Goal: Transaction & Acquisition: Purchase product/service

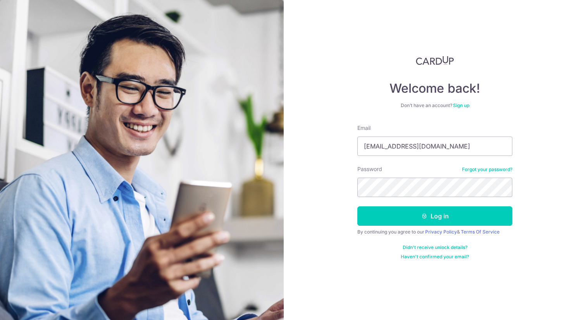
type input "wjteo1990@gmail.com"
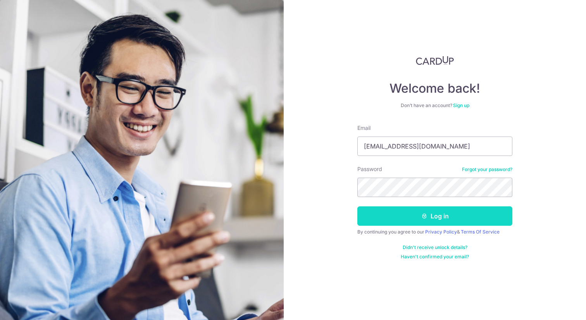
click at [437, 220] on button "Log in" at bounding box center [434, 215] width 155 height 19
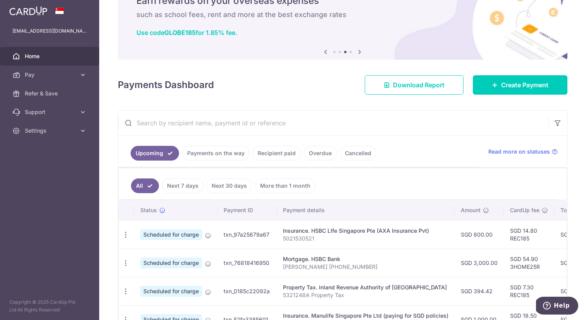
scroll to position [38, 0]
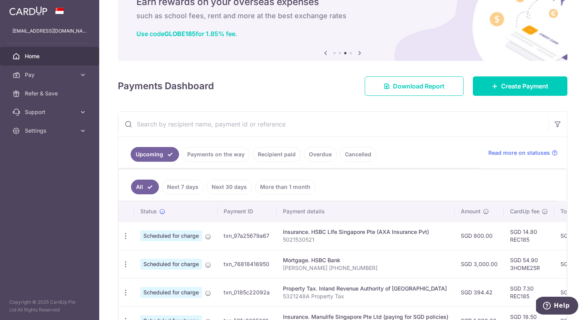
click at [289, 153] on link "Recipient paid" at bounding box center [277, 154] width 48 height 15
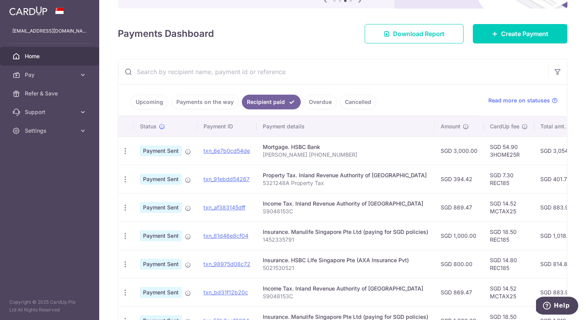
scroll to position [96, 0]
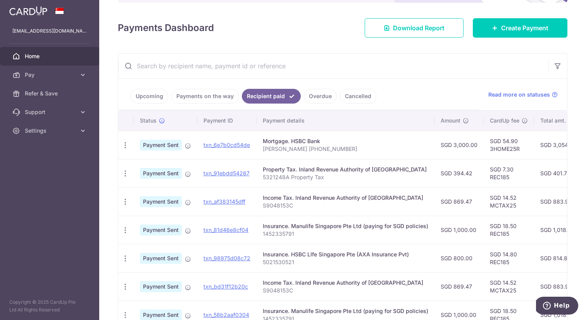
drag, startPoint x: 451, startPoint y: 201, endPoint x: 472, endPoint y: 201, distance: 20.9
click at [472, 201] on td "SGD 869.47" at bounding box center [458, 201] width 49 height 28
drag, startPoint x: 472, startPoint y: 201, endPoint x: 450, endPoint y: 201, distance: 21.3
click at [450, 201] on td "SGD 869.47" at bounding box center [458, 201] width 49 height 28
copy td "869.47"
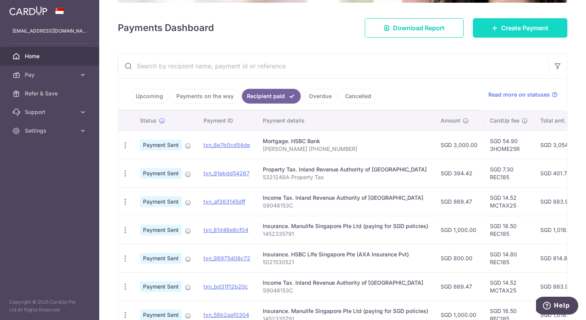
click at [499, 31] on link "Create Payment" at bounding box center [519, 27] width 94 height 19
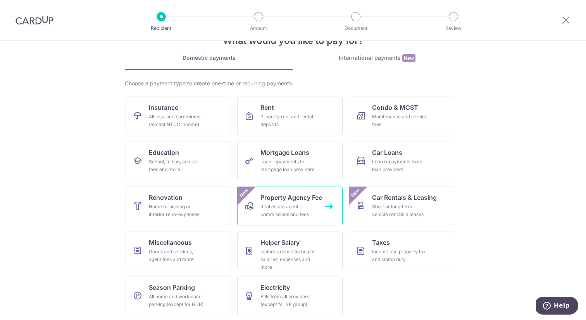
scroll to position [27, 0]
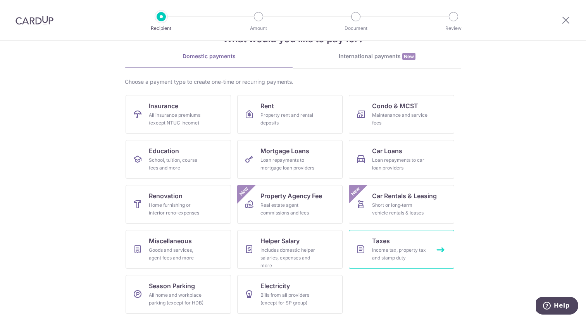
click at [363, 245] on icon at bounding box center [360, 248] width 9 height 9
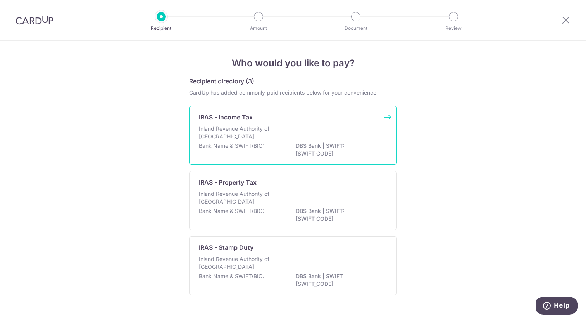
click at [278, 132] on p "Inland Revenue Authority of [GEOGRAPHIC_DATA]" at bounding box center [240, 132] width 82 height 15
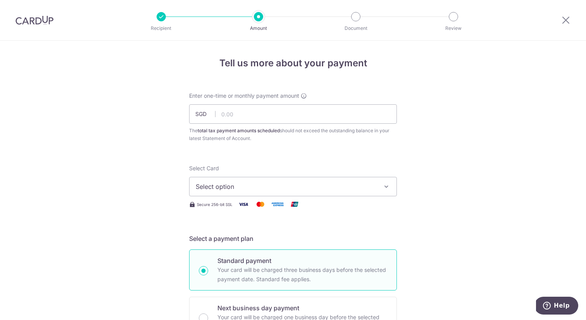
click at [28, 12] on div at bounding box center [34, 20] width 69 height 40
click at [34, 25] on div at bounding box center [34, 20] width 69 height 40
click at [33, 20] on img at bounding box center [34, 19] width 38 height 9
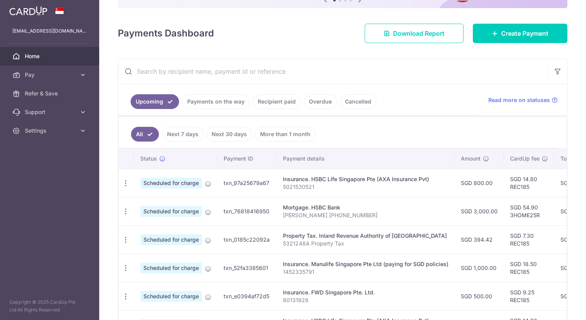
scroll to position [57, 0]
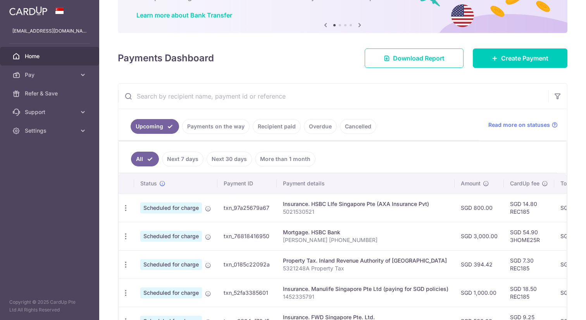
click at [273, 127] on link "Recipient paid" at bounding box center [277, 126] width 48 height 15
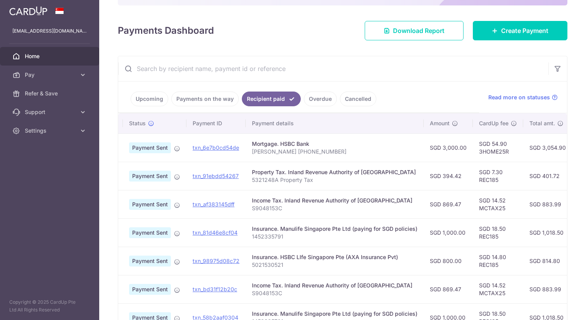
scroll to position [0, 0]
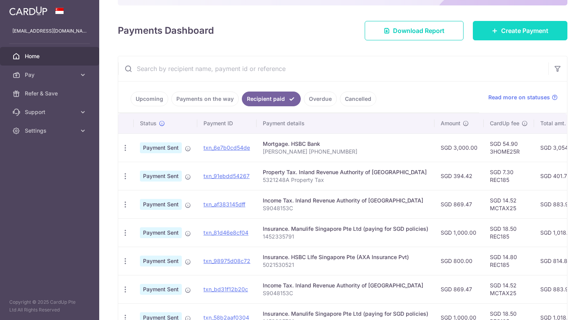
click at [477, 33] on link "Create Payment" at bounding box center [519, 30] width 94 height 19
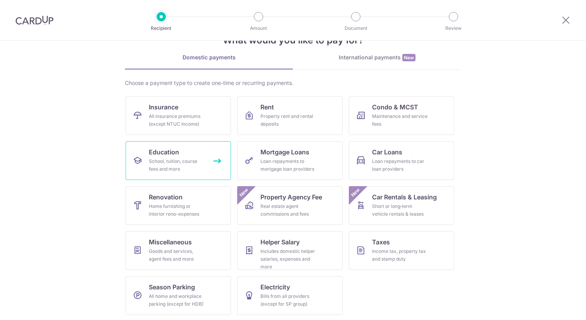
scroll to position [27, 0]
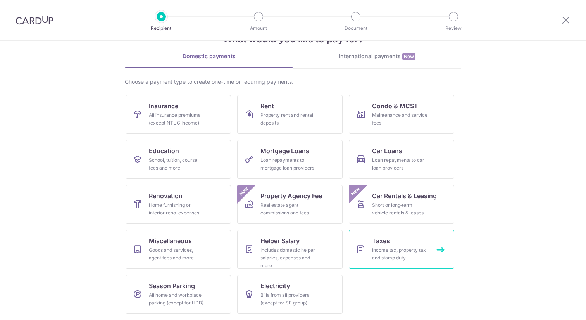
click at [366, 241] on link "Taxes Income tax, property tax and stamp duty" at bounding box center [401, 249] width 105 height 39
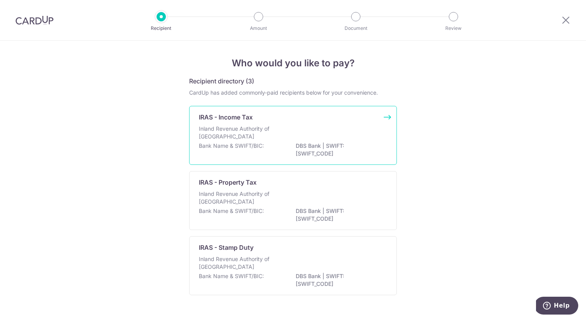
click at [291, 137] on div "Inland Revenue Authority of Singapore" at bounding box center [293, 133] width 188 height 17
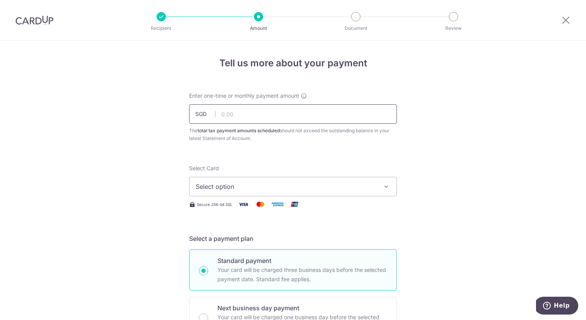
click at [266, 113] on input "text" at bounding box center [293, 113] width 208 height 19
paste input "869.47"
type input "869.47"
click at [253, 189] on span "Select option" at bounding box center [286, 186] width 180 height 9
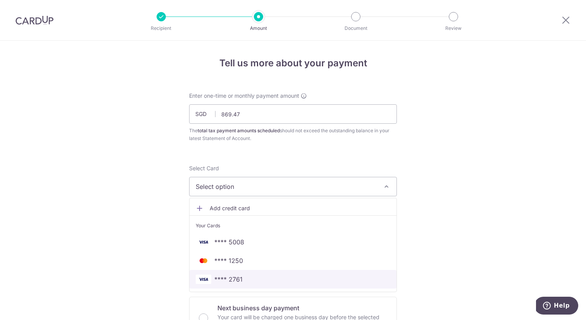
click at [249, 276] on span "**** 2761" at bounding box center [293, 278] width 194 height 9
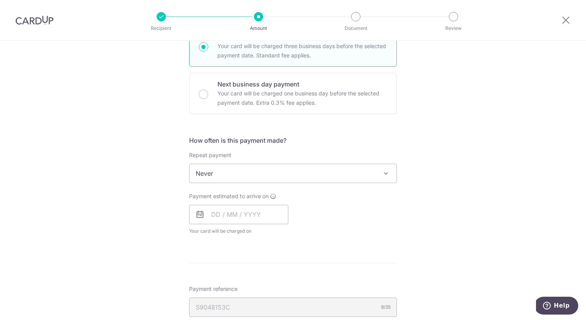
scroll to position [225, 0]
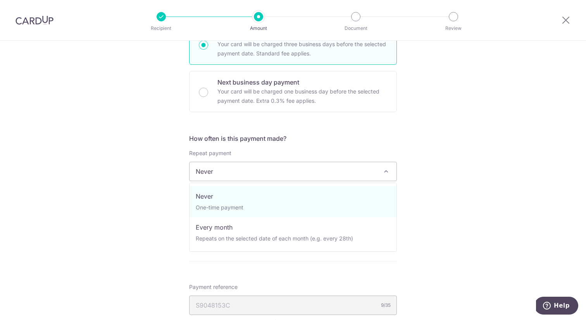
click at [278, 175] on span "Never" at bounding box center [292, 171] width 207 height 19
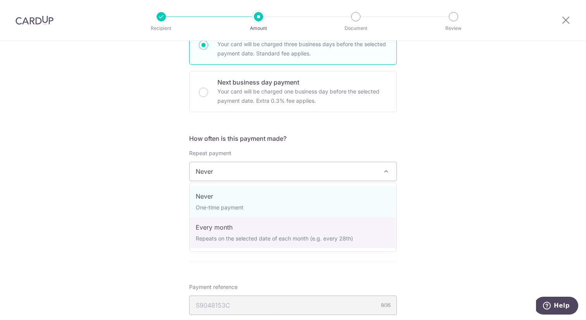
select select "3"
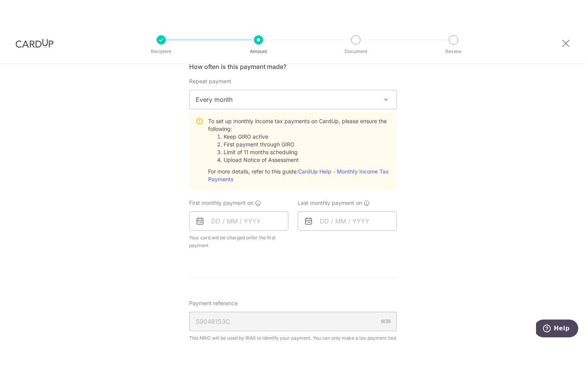
scroll to position [329, 0]
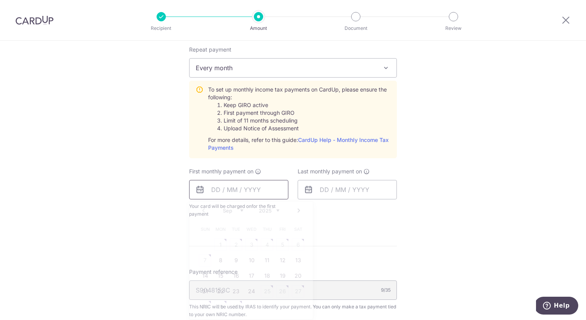
click at [263, 196] on input "text" at bounding box center [238, 189] width 99 height 19
click at [364, 248] on form "Enter one-time or monthly payment amount SGD 869.47 869.47 The total tax paymen…" at bounding box center [293, 123] width 208 height 720
click at [271, 190] on input "text" at bounding box center [238, 189] width 99 height 19
click at [205, 291] on link "21" at bounding box center [205, 291] width 12 height 12
type input "21/09/2025"
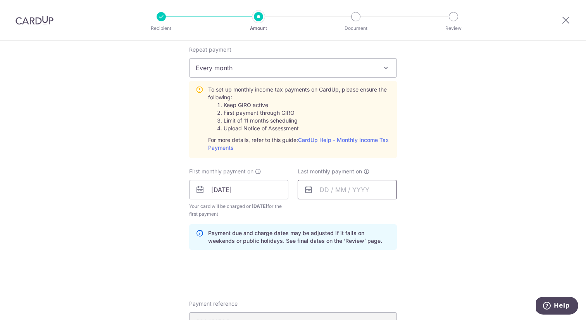
click at [323, 189] on input "text" at bounding box center [346, 189] width 99 height 19
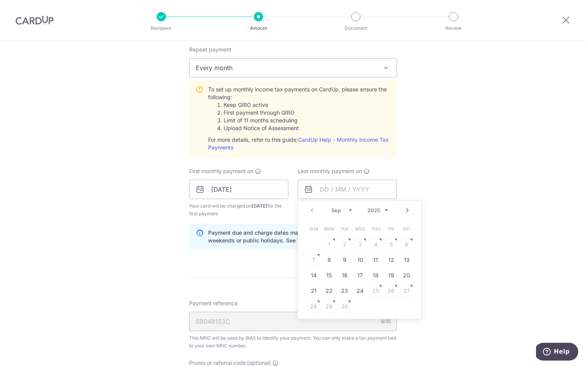
click at [408, 211] on link "Next" at bounding box center [406, 210] width 9 height 9
click at [313, 293] on link "21" at bounding box center [313, 291] width 12 height 12
type input "21/12/2025"
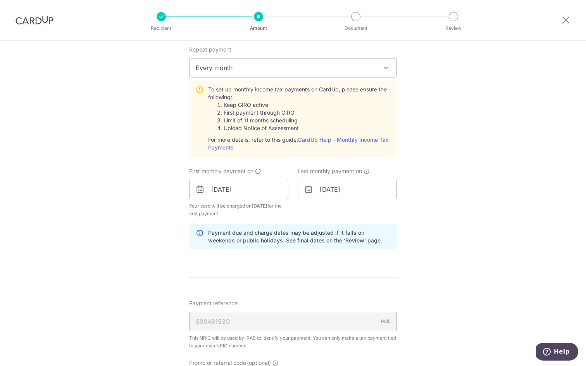
click at [419, 231] on div "Tell us more about your payment Enter one-time or monthly payment amount SGD 86…" at bounding box center [293, 131] width 586 height 839
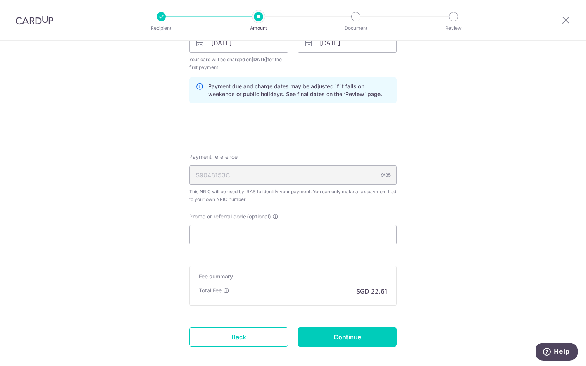
scroll to position [514, 0]
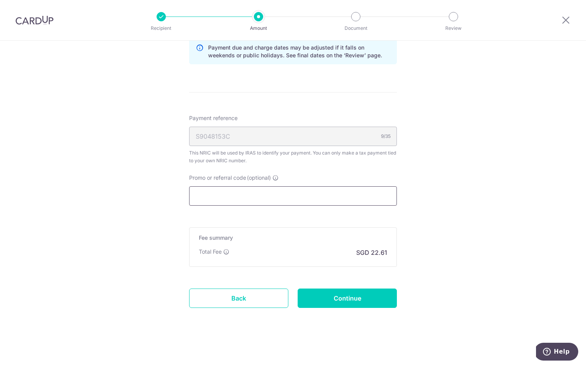
click at [329, 198] on input "Promo or referral code (optional)" at bounding box center [293, 195] width 208 height 19
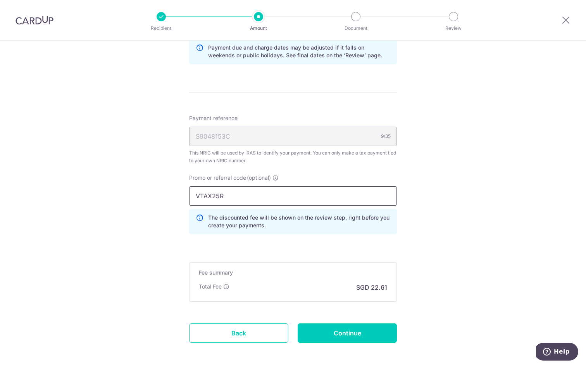
type input "VTAX25R"
click at [401, 236] on div "Promo or referral code (optional) VTAX25R The discounted fee will be shown on t…" at bounding box center [292, 207] width 217 height 67
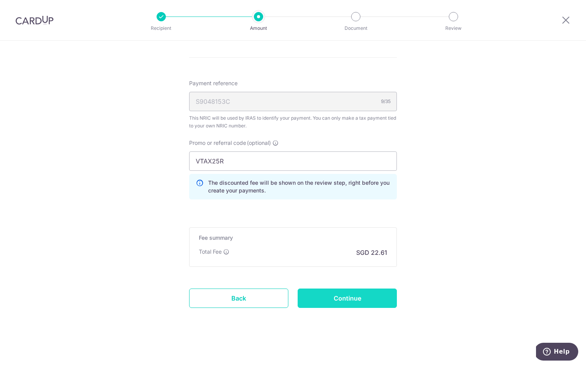
click at [351, 305] on input "Continue" at bounding box center [346, 298] width 99 height 19
type input "Create Schedule"
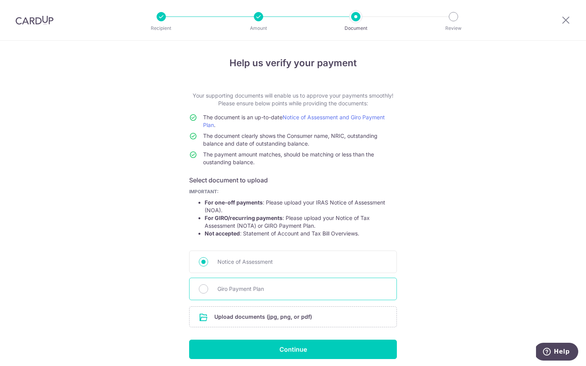
click at [338, 293] on div "Giro Payment Plan" at bounding box center [293, 289] width 208 height 22
click at [320, 294] on div "Giro Payment Plan" at bounding box center [293, 289] width 208 height 22
click at [203, 293] on input "Giro Payment Plan" at bounding box center [203, 288] width 9 height 9
radio input "true"
click at [265, 318] on input "file" at bounding box center [292, 317] width 207 height 20
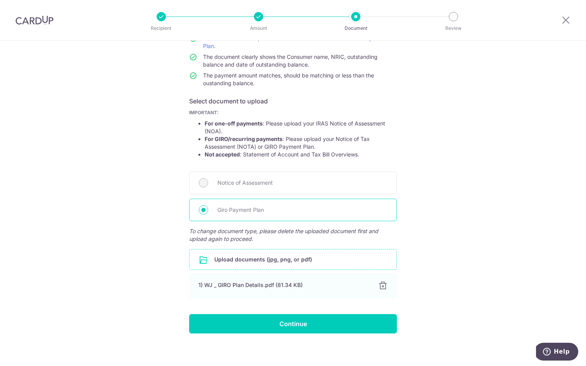
scroll to position [83, 0]
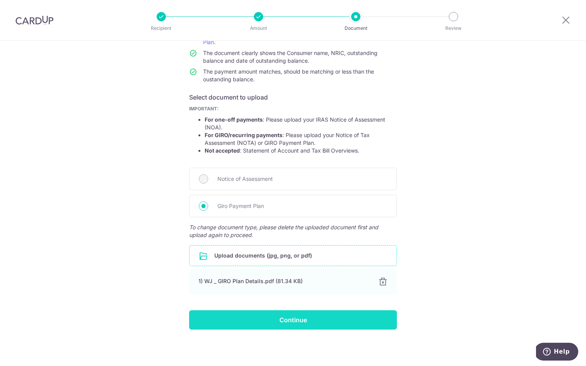
click at [337, 322] on input "Continue" at bounding box center [293, 319] width 208 height 19
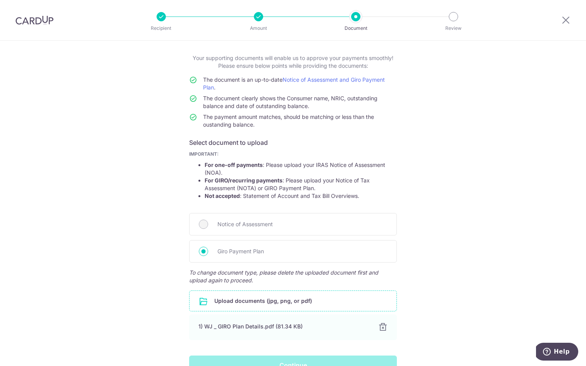
scroll to position [0, 0]
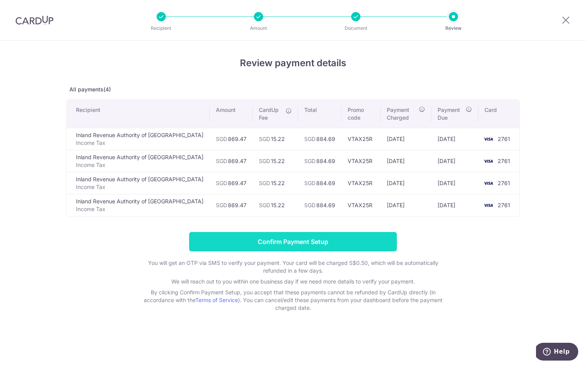
click at [370, 241] on input "Confirm Payment Setup" at bounding box center [293, 241] width 208 height 19
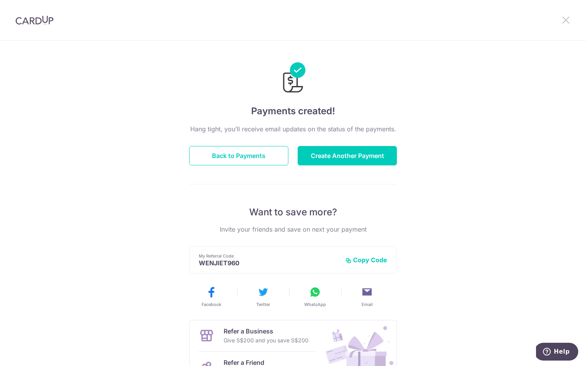
click at [566, 19] on icon at bounding box center [565, 20] width 9 height 10
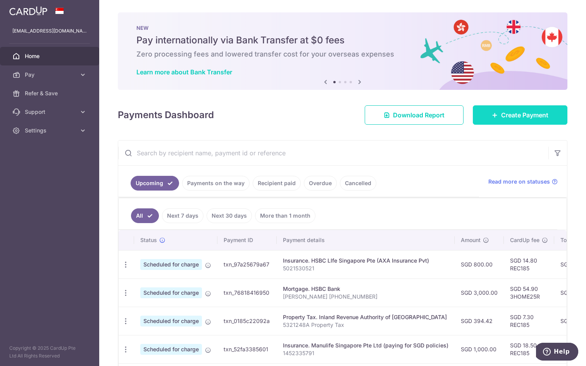
click at [493, 114] on icon at bounding box center [494, 115] width 6 height 6
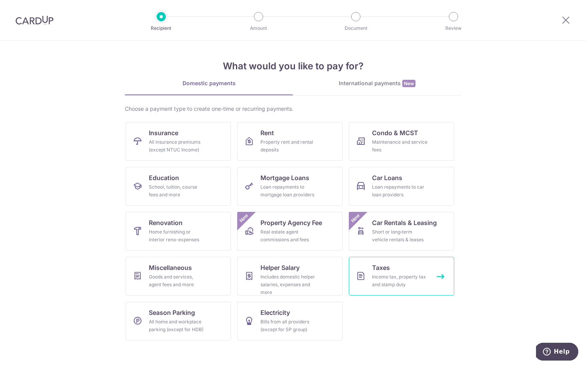
click at [372, 266] on span "Taxes" at bounding box center [381, 267] width 18 height 9
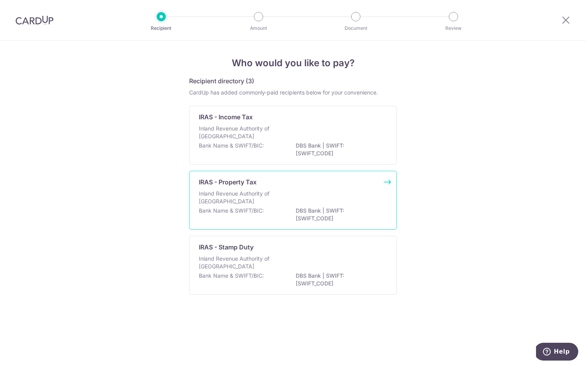
click at [320, 190] on div "Inland Revenue Authority of [GEOGRAPHIC_DATA]" at bounding box center [293, 198] width 188 height 17
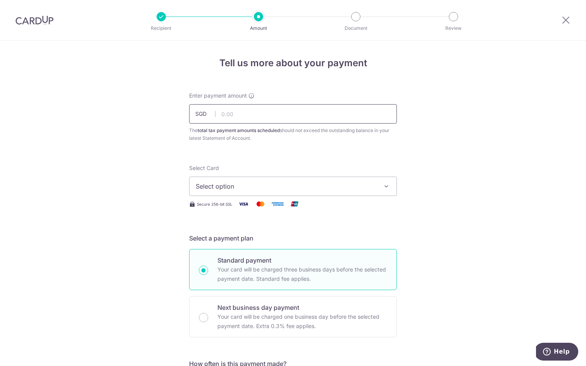
click at [295, 114] on input "text" at bounding box center [293, 113] width 208 height 19
click at [254, 115] on input "text" at bounding box center [293, 113] width 208 height 19
type input "394.42"
click at [282, 192] on button "Select option" at bounding box center [293, 186] width 208 height 19
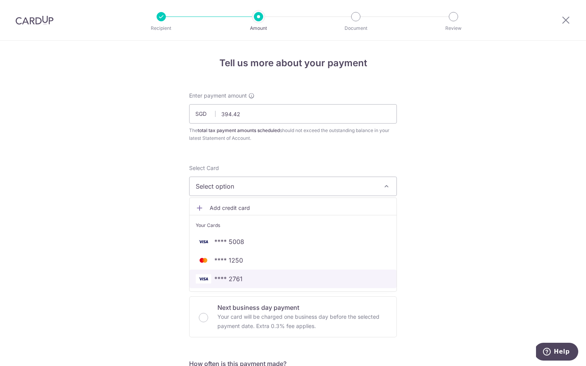
click at [268, 277] on span "**** 2761" at bounding box center [293, 278] width 194 height 9
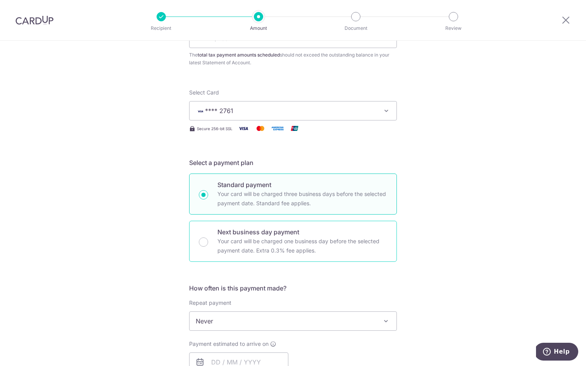
scroll to position [241, 0]
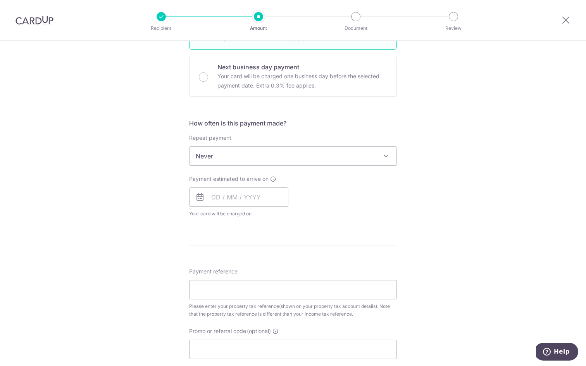
click at [242, 160] on span "Never" at bounding box center [292, 156] width 207 height 19
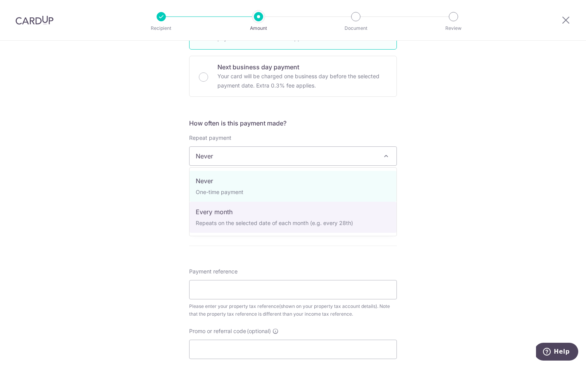
select select "3"
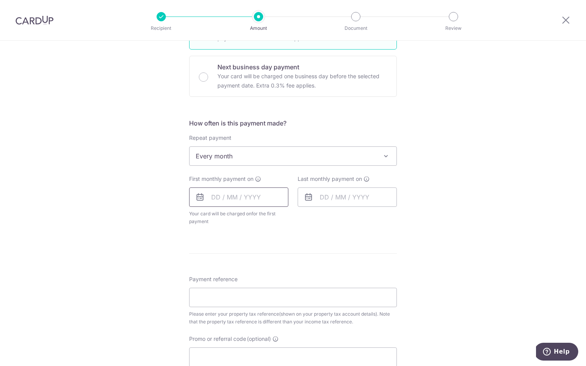
click at [239, 198] on input "text" at bounding box center [238, 196] width 99 height 19
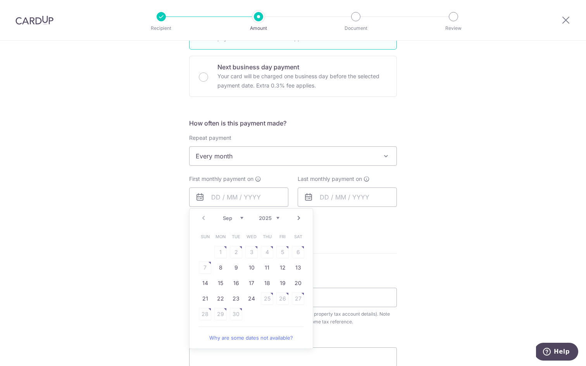
click at [353, 229] on div "How often is this payment made? Repeat payment Never Every month Every month To…" at bounding box center [293, 175] width 208 height 113
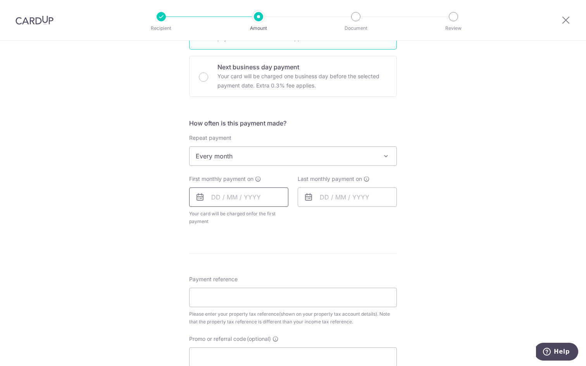
click at [259, 200] on input "text" at bounding box center [238, 196] width 99 height 19
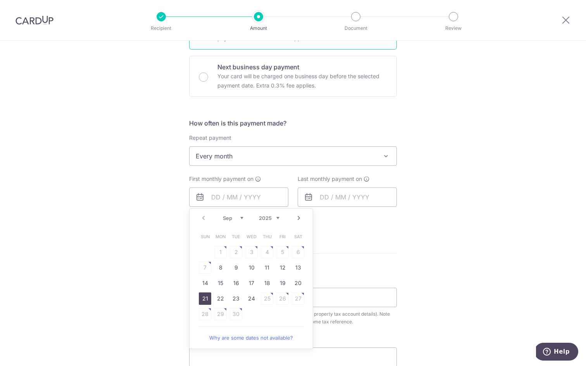
click at [209, 299] on link "21" at bounding box center [205, 298] width 12 height 12
type input "[DATE]"
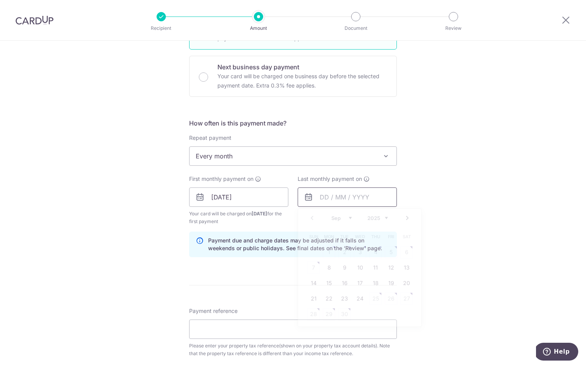
click at [339, 201] on input "text" at bounding box center [346, 196] width 99 height 19
click at [408, 218] on link "Next" at bounding box center [406, 217] width 9 height 9
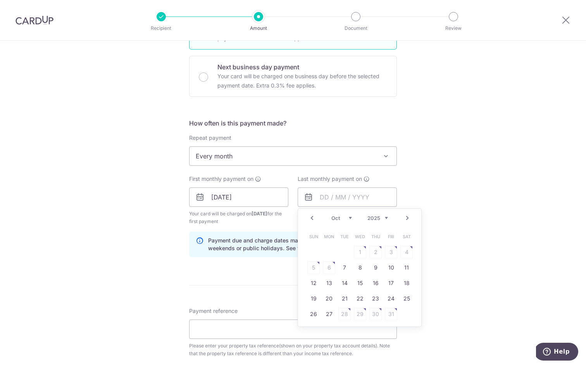
click at [408, 219] on link "Next" at bounding box center [406, 217] width 9 height 9
click at [392, 299] on link "21" at bounding box center [391, 298] width 12 height 12
type input "[DATE]"
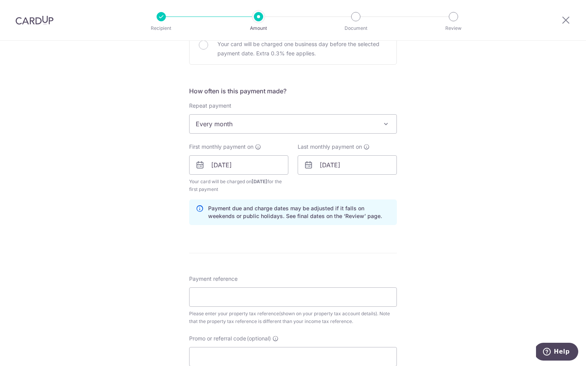
scroll to position [273, 0]
click at [329, 296] on input "Payment reference" at bounding box center [293, 296] width 208 height 19
paste input "3HOME25R"
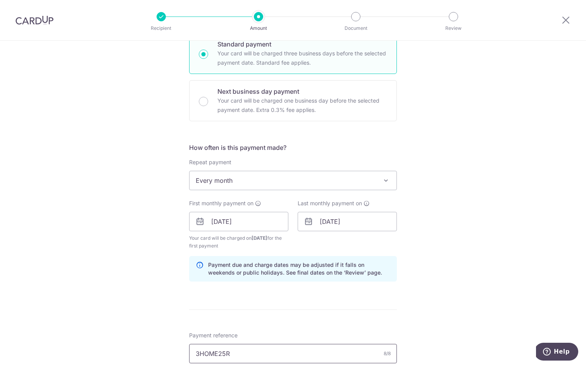
scroll to position [433, 0]
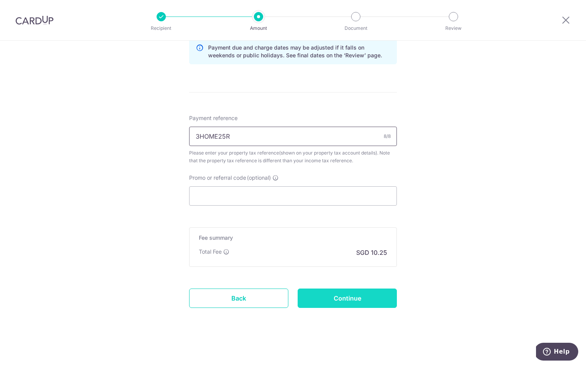
type input "3HOME25R"
drag, startPoint x: 321, startPoint y: 296, endPoint x: 266, endPoint y: 203, distance: 108.3
drag, startPoint x: 237, startPoint y: 139, endPoint x: 191, endPoint y: 136, distance: 46.1
click at [191, 136] on input "3HOME25R" at bounding box center [293, 136] width 208 height 19
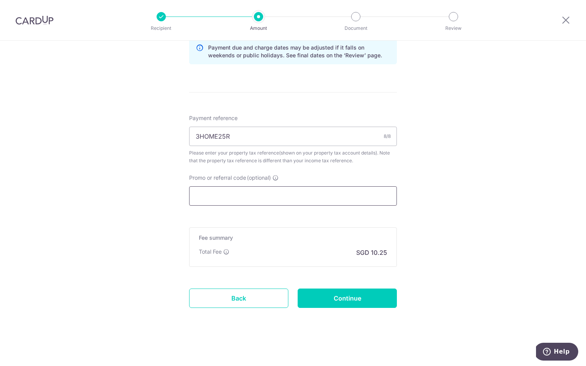
click at [210, 192] on input "Promo or referral code (optional)" at bounding box center [293, 195] width 208 height 19
paste input "3HOME25R"
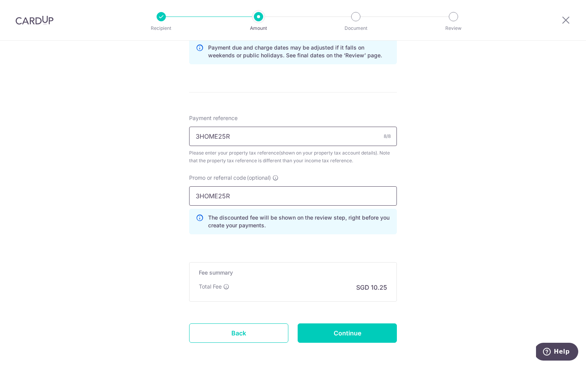
type input "3HOME25R"
drag, startPoint x: 233, startPoint y: 137, endPoint x: 179, endPoint y: 135, distance: 54.6
click at [179, 135] on div "Tell us more about your payment Enter payment amount SGD 394.42 394.42 The tota…" at bounding box center [293, 4] width 586 height 794
paste input "5321248A"
type input "5321248A"
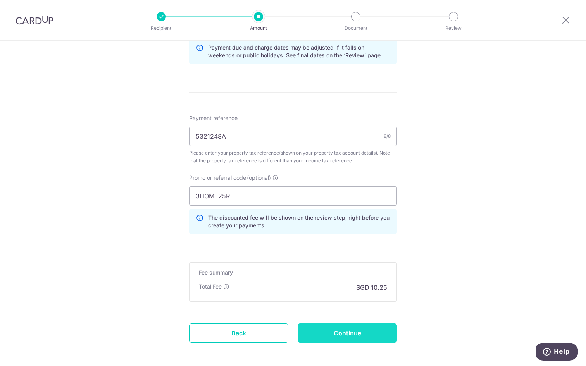
click at [343, 335] on input "Continue" at bounding box center [346, 332] width 99 height 19
type input "Create Schedule"
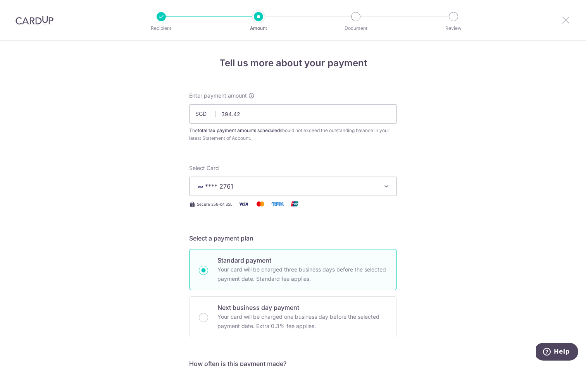
click at [564, 23] on icon at bounding box center [565, 20] width 9 height 10
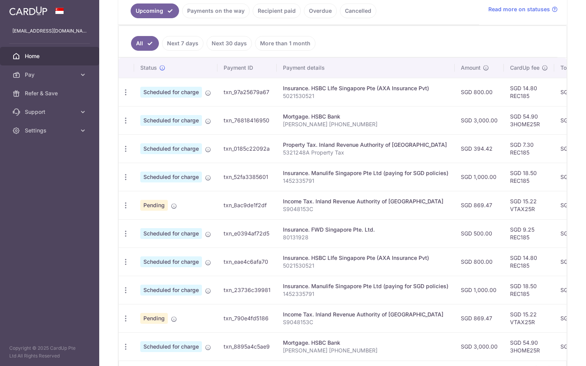
scroll to position [174, 0]
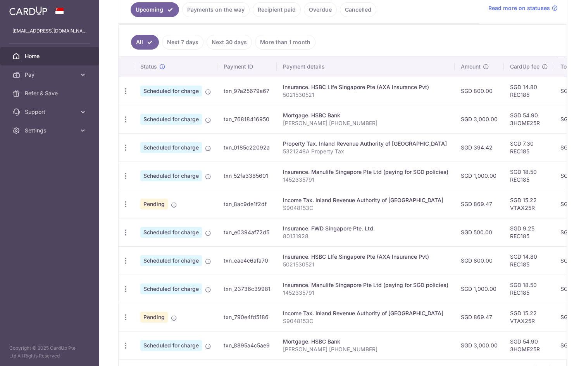
drag, startPoint x: 492, startPoint y: 237, endPoint x: 452, endPoint y: 96, distance: 146.7
click at [452, 96] on tbody "Update payment Cancel payment Scheduled for charge txn_97a25679a67 Insurance. H…" at bounding box center [439, 218] width 640 height 283
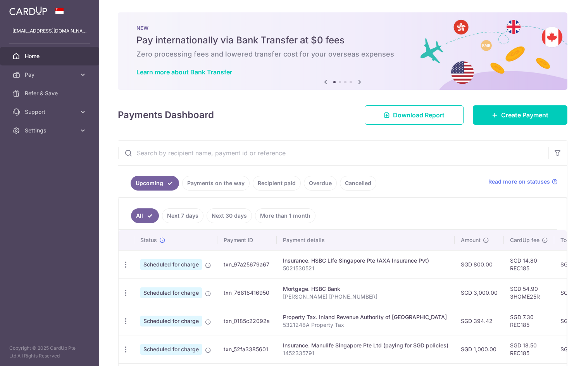
scroll to position [223, 0]
